Goal: Register for event/course

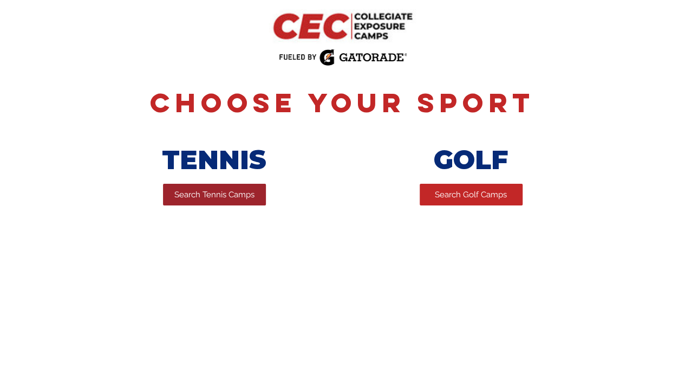
click at [211, 194] on span "Search Tennis Camps" at bounding box center [214, 194] width 80 height 11
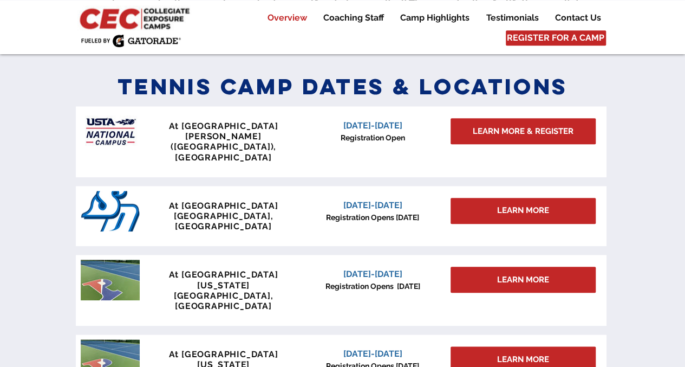
scroll to position [466, 0]
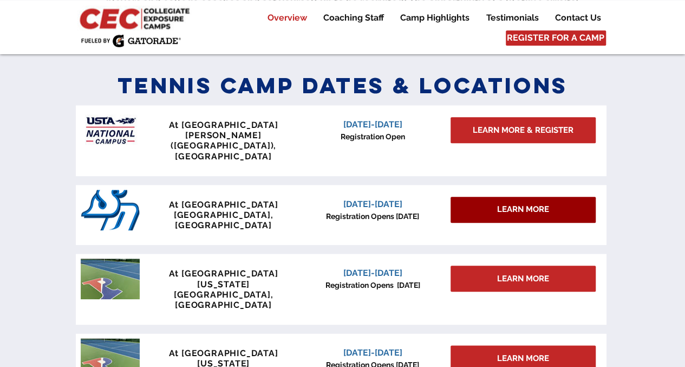
click at [516, 204] on span "LEARN MORE" at bounding box center [523, 209] width 52 height 11
click at [498, 204] on span "LEARN MORE" at bounding box center [523, 209] width 52 height 11
click at [509, 204] on span "LEARN MORE" at bounding box center [523, 209] width 52 height 11
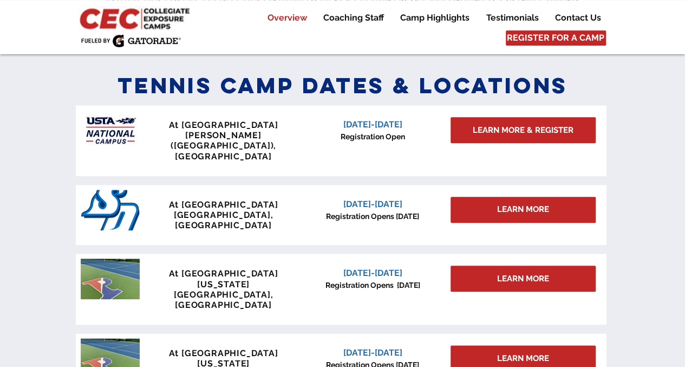
click at [397, 199] on span "[DATE]-[DATE]" at bounding box center [372, 204] width 59 height 10
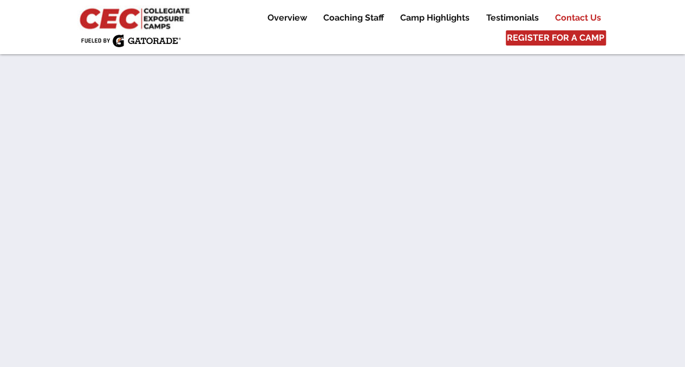
scroll to position [6147, 0]
